Goal: Information Seeking & Learning: Learn about a topic

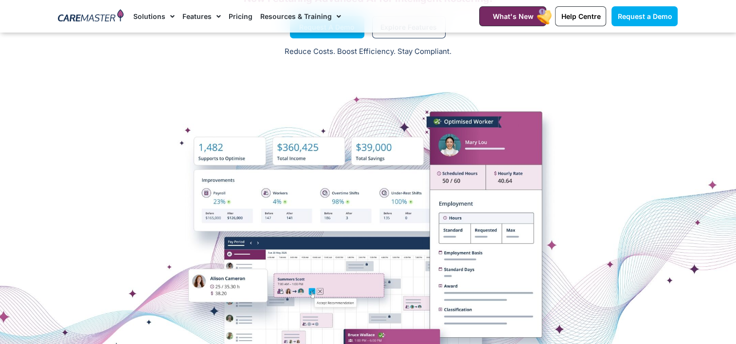
scroll to position [123, 0]
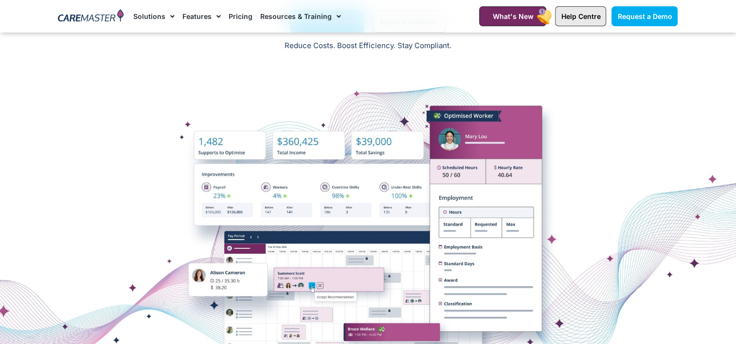
click at [589, 17] on span "Help Centre" at bounding box center [580, 16] width 39 height 8
